Goal: Check status: Check status

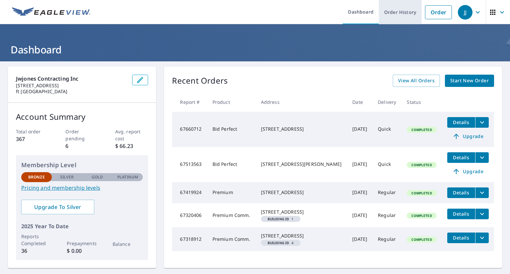
click at [391, 8] on link "Order History" at bounding box center [400, 12] width 43 height 24
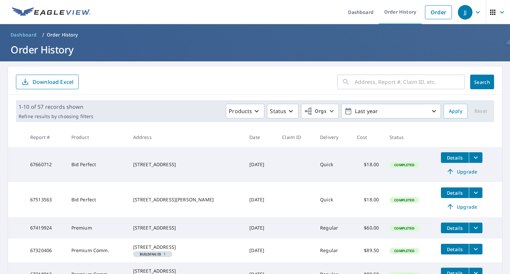
click at [407, 84] on input "text" at bounding box center [409, 82] width 110 height 19
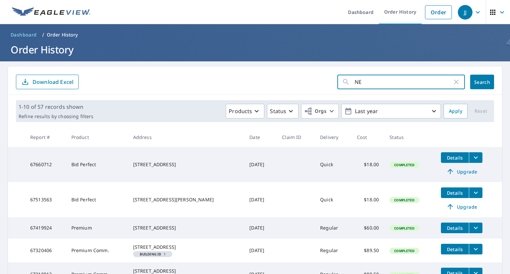
type input "NE 7"
click button "Search" at bounding box center [482, 82] width 24 height 15
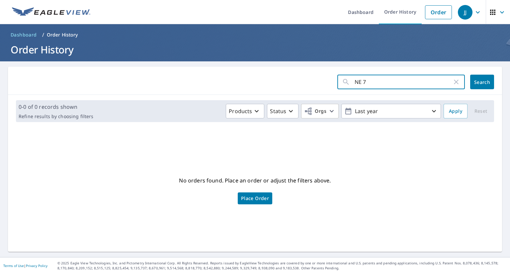
click at [417, 86] on input "NE 7" at bounding box center [403, 82] width 98 height 19
type input "[GEOGRAPHIC_DATA]"
click button "Search" at bounding box center [482, 82] width 24 height 15
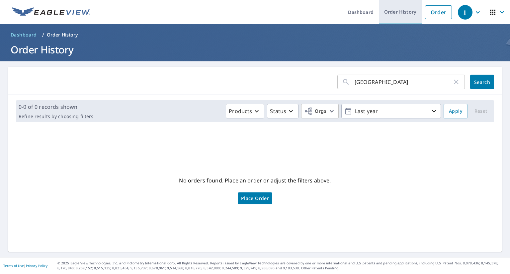
click at [403, 6] on link "Order History" at bounding box center [400, 12] width 43 height 24
click at [465, 10] on div "JJ" at bounding box center [465, 12] width 15 height 15
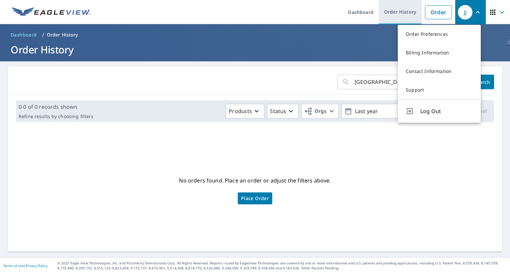
click at [393, 13] on link "Order History" at bounding box center [400, 12] width 43 height 24
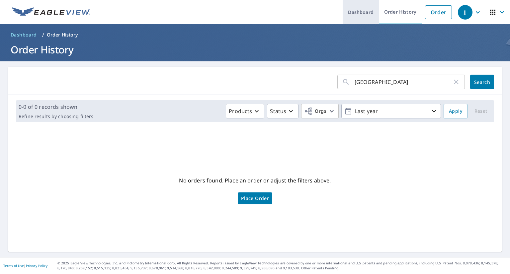
click at [360, 13] on link "Dashboard" at bounding box center [360, 12] width 36 height 24
